Goal: Task Accomplishment & Management: Manage account settings

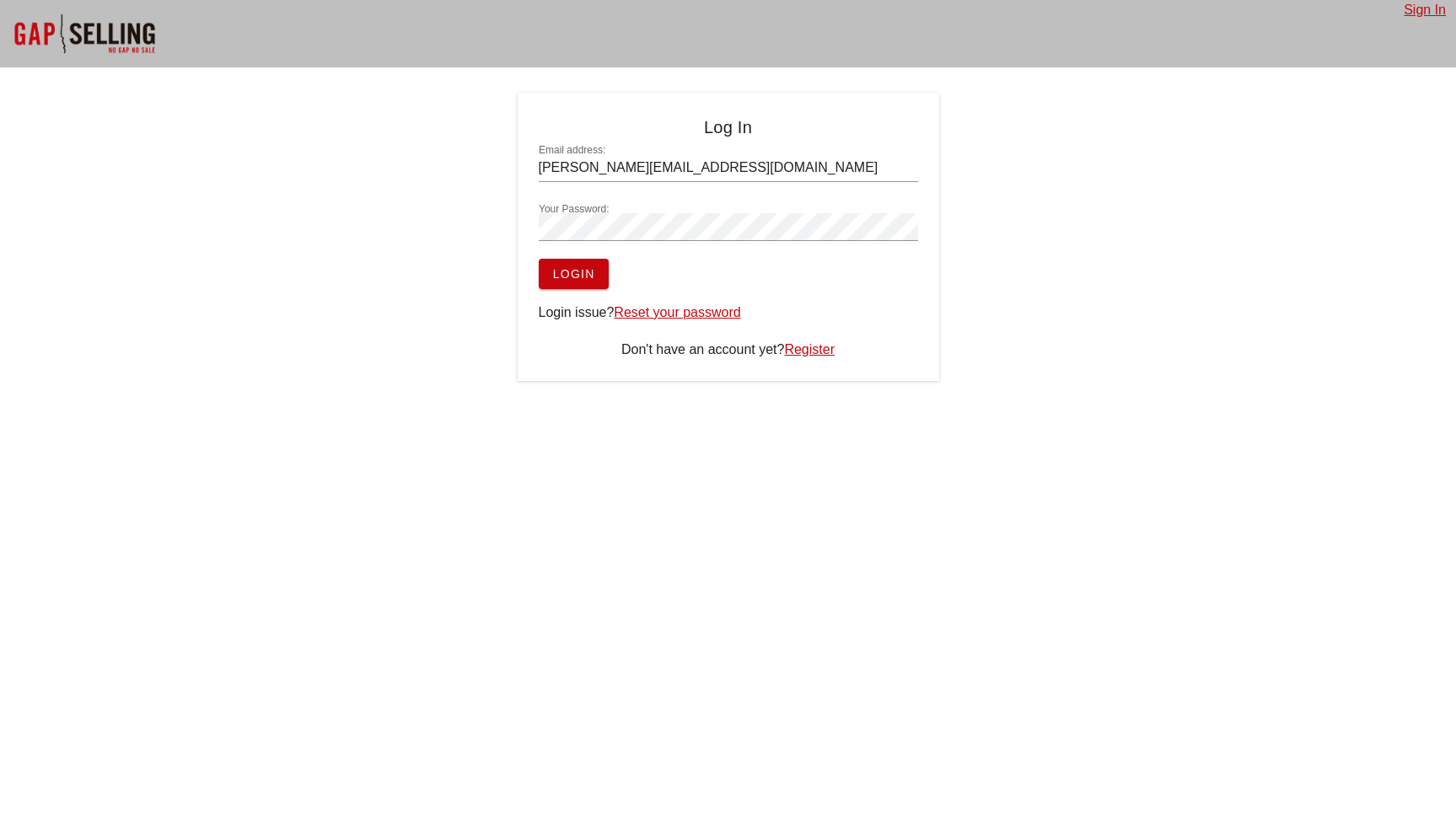
click at [1010, 172] on div "Log In Email address: [PERSON_NAME][EMAIL_ADDRESS][DOMAIN_NAME] Your Password: …" at bounding box center [728, 237] width 1456 height 289
type input "[PERSON_NAME][EMAIL_ADDRESS][DOMAIN_NAME]"
click at [700, 176] on input "[PERSON_NAME][EMAIL_ADDRESS][DOMAIN_NAME]" at bounding box center [728, 167] width 379 height 27
click at [718, 264] on form "Email address: sean@salesgrowth.com Your Password: Login" at bounding box center [728, 216] width 379 height 145
click at [591, 275] on span "Login" at bounding box center [573, 275] width 43 height 14
